Goal: Task Accomplishment & Management: Use online tool/utility

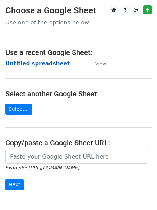
click at [35, 64] on strong "Untitled spreadsheet" at bounding box center [37, 63] width 64 height 6
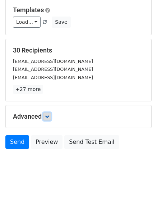
click at [48, 119] on link at bounding box center [47, 117] width 8 height 8
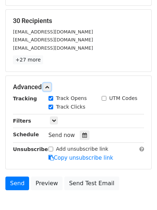
scroll to position [129, 0]
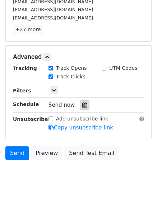
drag, startPoint x: 80, startPoint y: 99, endPoint x: 81, endPoint y: 105, distance: 6.2
click at [80, 99] on div "Tracking Track Opens UTM Codes Track Clicks Filters Only include spreadsheet ro…" at bounding box center [78, 97] width 131 height 67
click at [82, 106] on icon at bounding box center [84, 105] width 5 height 5
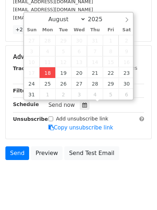
type input "2025-08-18 13:06"
type input "01"
type input "06"
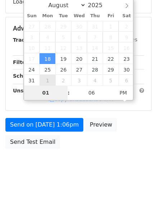
scroll to position [129, 0]
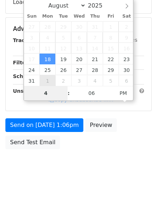
type input "4"
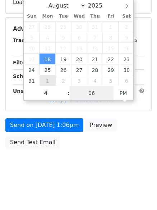
type input "2025-08-18 16:06"
type input "04"
type input "1"
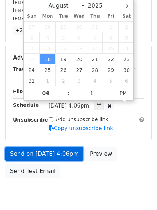
type input "2025-08-18 16:01"
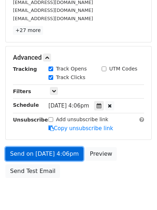
click at [46, 157] on link "Send on Aug 18 at 4:06pm" at bounding box center [44, 154] width 78 height 14
click at [36, 159] on link "Send on Aug 18 at 4:01pm" at bounding box center [44, 154] width 78 height 14
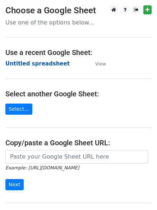
click at [30, 67] on strong "Untitled spreadsheet" at bounding box center [37, 63] width 64 height 6
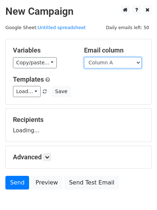
click at [104, 63] on select "Column A Column B Column C" at bounding box center [113, 62] width 58 height 11
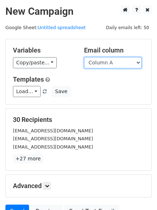
select select "Column B"
click at [84, 57] on select "Column A Column B Column C" at bounding box center [113, 62] width 58 height 11
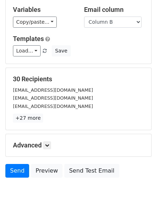
click at [46, 134] on div "Advanced Tracking Track Opens UTM Codes Track Clicks Filters Only include sprea…" at bounding box center [79, 145] width 146 height 22
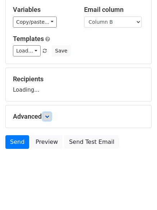
click at [48, 118] on icon at bounding box center [47, 116] width 4 height 4
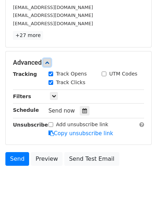
scroll to position [124, 0]
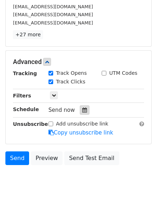
click at [80, 111] on div at bounding box center [85, 109] width 10 height 9
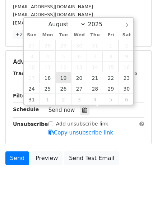
type input "2025-08-19 12:00"
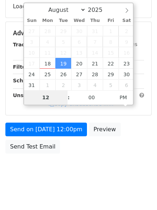
type input "5"
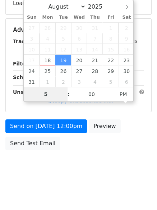
scroll to position [129, 0]
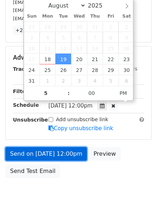
type input "2025-08-19 17:00"
click at [59, 150] on link "Send on Aug 19 at 12:00pm" at bounding box center [46, 154] width 82 height 14
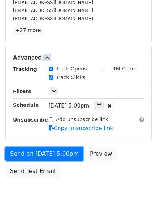
click at [58, 150] on link "Send on Aug 19 at 5:00pm" at bounding box center [44, 154] width 78 height 14
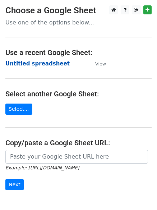
click at [28, 64] on strong "Untitled spreadsheet" at bounding box center [37, 63] width 64 height 6
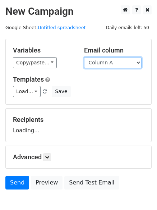
click at [93, 62] on select "Column A Column B Column C" at bounding box center [113, 62] width 58 height 11
select select "Column C"
click at [84, 57] on select "Column A Column B Column C" at bounding box center [113, 62] width 58 height 11
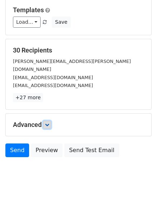
click at [49, 123] on icon at bounding box center [47, 125] width 4 height 4
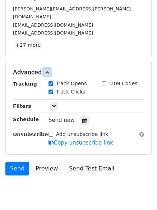
scroll to position [127, 0]
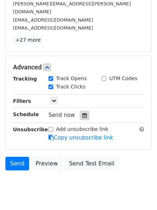
click at [82, 113] on icon at bounding box center [84, 115] width 5 height 5
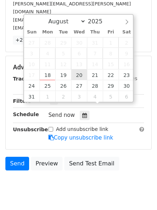
type input "2025-08-20 12:00"
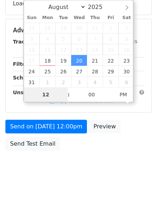
type input "6"
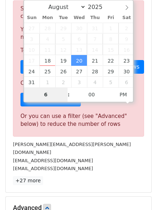
scroll to position [298, 0]
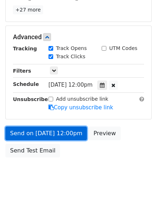
type input "2025-08-20 18:00"
click at [52, 127] on link "Send on Aug 20 at 12:00pm" at bounding box center [46, 134] width 82 height 14
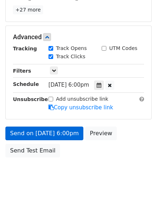
scroll to position [129, 0]
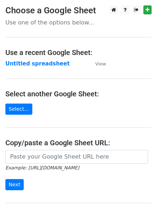
click at [26, 70] on main "Choose a Google Sheet Use one of the options below... Use a recent Google Sheet…" at bounding box center [78, 117] width 157 height 224
click at [27, 66] on strong "Untitled spreadsheet" at bounding box center [37, 63] width 64 height 6
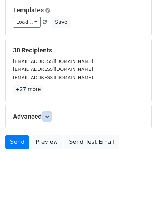
click at [48, 117] on icon at bounding box center [47, 116] width 4 height 4
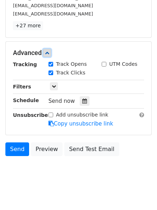
scroll to position [134, 0]
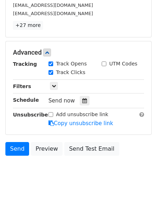
click at [82, 107] on div "Tracking Track Opens UTM Codes Track Clicks Filters Only include spreadsheet ro…" at bounding box center [78, 93] width 131 height 67
click at [82, 104] on div at bounding box center [85, 100] width 10 height 9
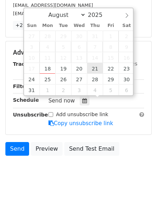
type input "2025-08-21 12:00"
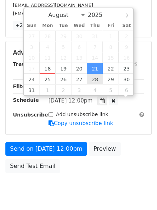
scroll to position [0, 0]
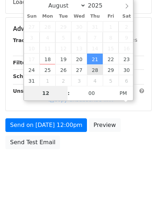
type input "7"
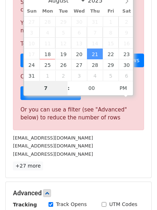
scroll to position [298, 0]
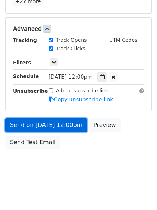
type input "2025-08-21 19:00"
click at [52, 121] on link "Send on Aug 21 at 12:00pm" at bounding box center [46, 125] width 82 height 14
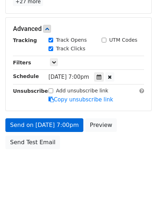
scroll to position [129, 0]
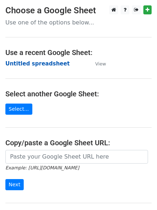
click at [22, 62] on strong "Untitled spreadsheet" at bounding box center [37, 63] width 64 height 6
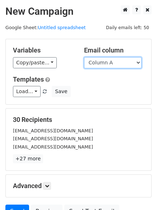
drag, startPoint x: 126, startPoint y: 57, endPoint x: 128, endPoint y: 67, distance: 9.6
click at [126, 57] on select "Column A Column B Column C" at bounding box center [113, 62] width 58 height 11
select select "Column B"
click at [84, 57] on select "Column A Column B Column C" at bounding box center [113, 62] width 58 height 11
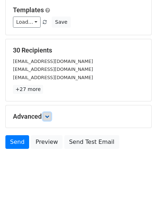
click at [49, 118] on icon at bounding box center [47, 116] width 4 height 4
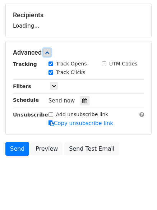
scroll to position [106, 0]
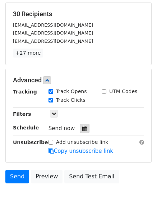
click at [82, 129] on icon at bounding box center [84, 128] width 5 height 5
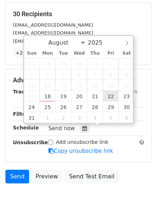
type input "[DATE] 12:00"
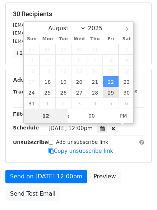
type input "8"
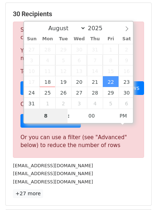
scroll to position [298, 0]
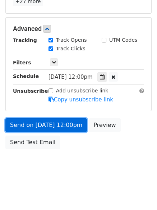
type input "[DATE] 20:00"
click at [57, 123] on link "Send on [DATE] 12:00pm" at bounding box center [46, 125] width 82 height 14
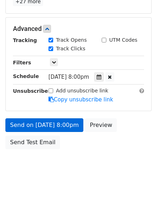
scroll to position [129, 0]
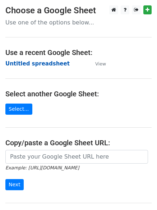
click at [40, 66] on strong "Untitled spreadsheet" at bounding box center [37, 63] width 64 height 6
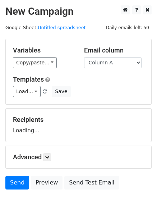
click at [107, 63] on select "Column A Column B Column C" at bounding box center [113, 62] width 58 height 11
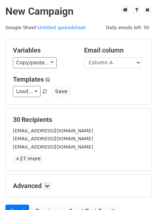
click at [111, 89] on div "Load... No templates saved Save" at bounding box center [79, 91] width 142 height 11
drag, startPoint x: 109, startPoint y: 63, endPoint x: 109, endPoint y: 68, distance: 4.3
click at [109, 63] on select "Column A Column B Column C" at bounding box center [113, 62] width 58 height 11
select select "Column C"
click at [84, 57] on select "Column A Column B Column C" at bounding box center [113, 62] width 58 height 11
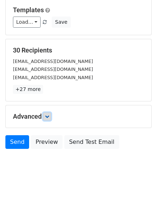
click at [49, 117] on icon at bounding box center [47, 116] width 4 height 4
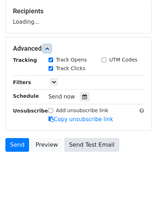
scroll to position [109, 0]
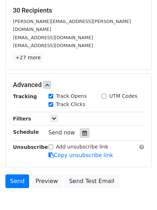
click at [82, 131] on icon at bounding box center [84, 133] width 5 height 5
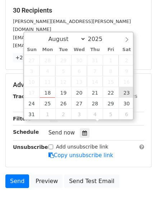
type input "2025-08-23 12:00"
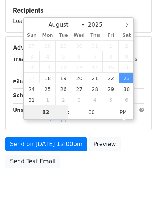
type input "9"
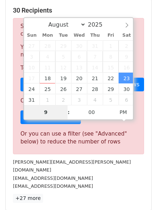
scroll to position [298, 0]
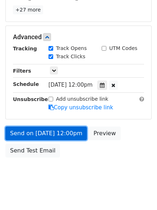
type input "2025-08-23 21:00"
click at [52, 127] on link "Send on Aug 23 at 12:00pm" at bounding box center [46, 134] width 82 height 14
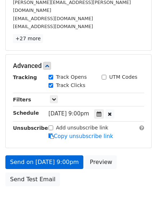
scroll to position [157, 0]
